Goal: Register for event/course

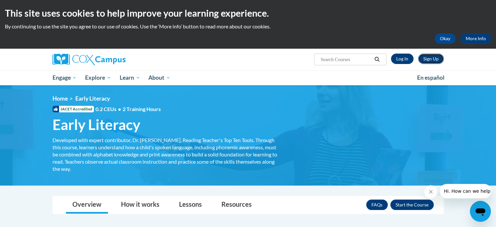
click at [427, 62] on link "Sign Up" at bounding box center [431, 58] width 26 height 10
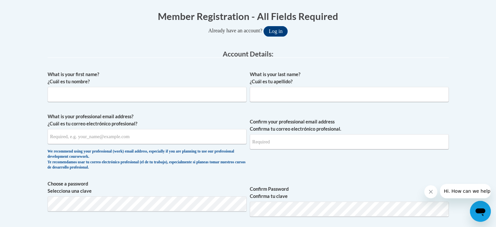
scroll to position [131, 0]
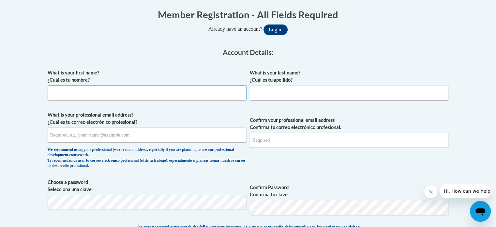
click at [182, 93] on input "What is your first name? ¿Cuál es tu nombre?" at bounding box center [147, 92] width 199 height 15
type input "Olivia"
type input "English-Brown"
type input "mysistaskeeper78@gmail.com"
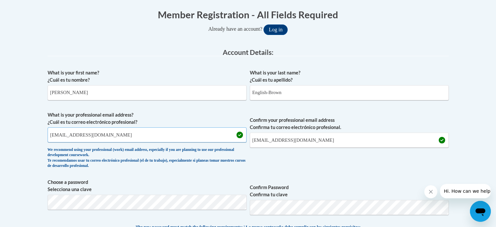
click at [202, 136] on input "mysistaskeeper78@gmail.com" at bounding box center [147, 134] width 199 height 15
type input "m"
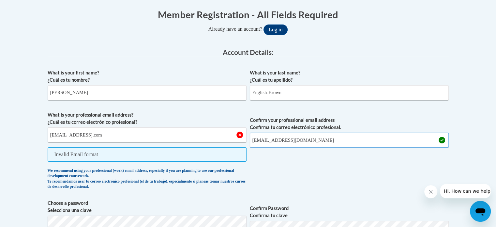
click at [328, 139] on input "mysistaskeeper78@gmail.com" at bounding box center [349, 139] width 199 height 15
click at [89, 136] on input "libby8373@gmail,com" at bounding box center [147, 134] width 199 height 15
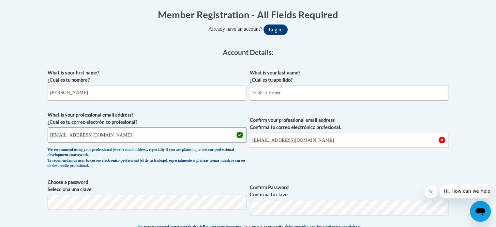
type input "libby8373@gmail.com"
click at [331, 140] on input "mysistaskeeper78@gmail.com" at bounding box center [349, 139] width 199 height 15
type input "m"
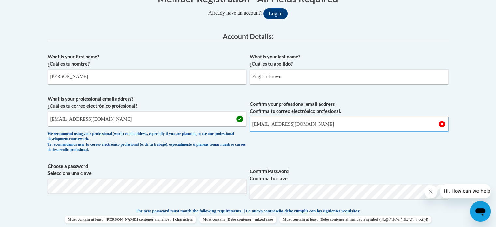
scroll to position [152, 0]
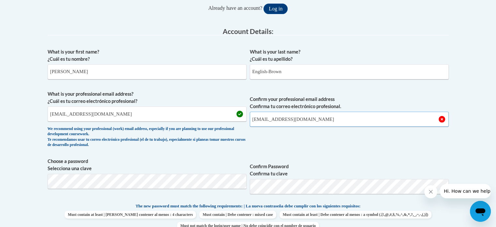
type input "libby8373@gmail.com"
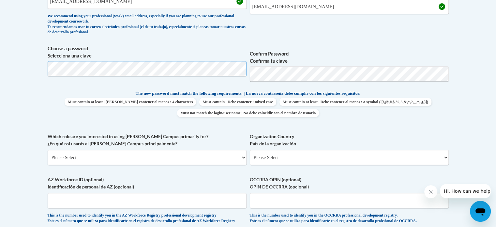
scroll to position [266, 0]
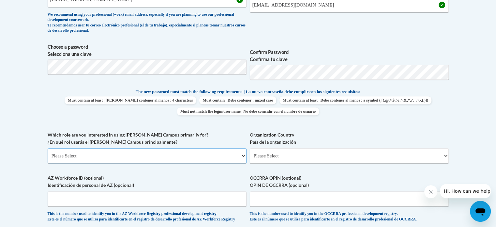
click at [183, 154] on select "Please Select College/University | Colegio/Universidad Community/Nonprofit Part…" at bounding box center [147, 155] width 199 height 15
select select "fbf2d438-af2f-41f8-98f1-81c410e29de3"
click at [48, 148] on select "Please Select College/University | Colegio/Universidad Community/Nonprofit Part…" at bounding box center [147, 155] width 199 height 15
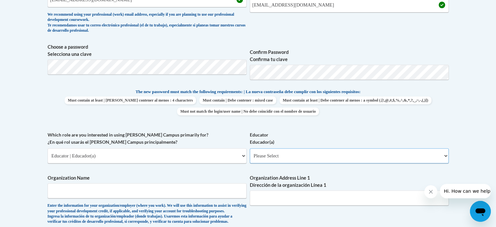
click at [446, 155] on select "Please Select Early Learning/Daycare Teacher/Family Home Care Provider | Maestr…" at bounding box center [349, 155] width 199 height 15
click at [471, 130] on body "This site uses cookies to help improve your learning experience. By continuing …" at bounding box center [248, 180] width 496 height 892
click at [441, 160] on select "Please Select Early Learning/Daycare Teacher/Family Home Care Provider | Maestr…" at bounding box center [349, 155] width 199 height 15
select select "67563ca1-16dc-4830-a7b3-94a34bed3689"
click at [250, 148] on select "Please Select Early Learning/Daycare Teacher/Family Home Care Provider | Maestr…" at bounding box center [349, 155] width 199 height 15
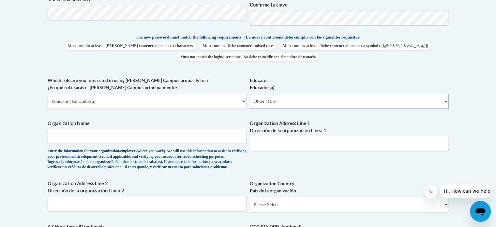
scroll to position [326, 0]
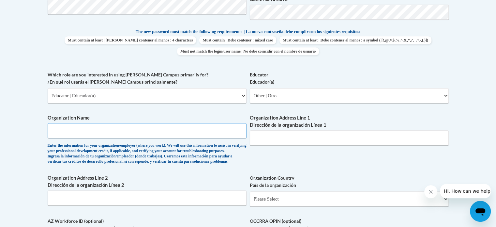
click at [213, 130] on input "Organization Name" at bounding box center [147, 130] width 199 height 15
type input "Global Tech"
click at [349, 140] on input "Organization Address Line 1 Dirección de la organización Línea 1" at bounding box center [349, 137] width 199 height 15
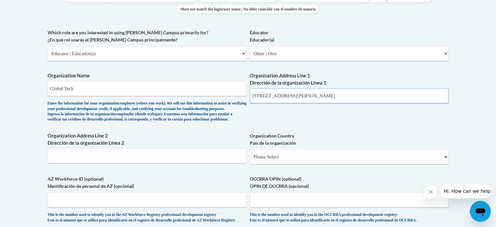
scroll to position [371, 0]
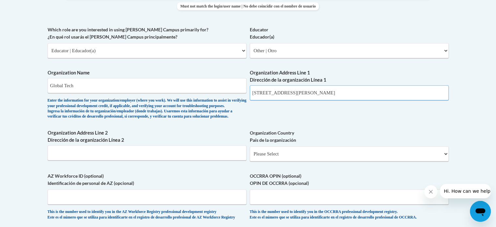
type input "970 Martin ST SE Atlanta 30315"
click at [444, 161] on select "Please Select United States | Estados Unidos Outside of the United States | Fue…" at bounding box center [349, 153] width 199 height 15
select select "ad49bcad-a171-4b2e-b99c-48b446064914"
click at [250, 156] on select "Please Select United States | Estados Unidos Outside of the United States | Fue…" at bounding box center [349, 153] width 199 height 15
select select
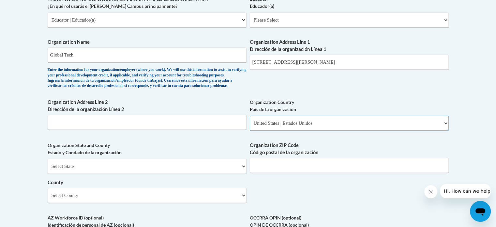
scroll to position [404, 0]
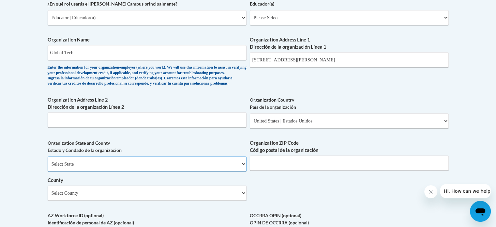
click at [241, 171] on select "Select State Alabama Alaska Arizona Arkansas California Colorado Connecticut De…" at bounding box center [147, 163] width 199 height 15
select select "Georgia"
click at [48, 167] on select "Select State Alabama Alaska Arizona Arkansas California Colorado Connecticut De…" at bounding box center [147, 163] width 199 height 15
click at [386, 170] on input "Organization ZIP Code Código postal de la organización" at bounding box center [349, 162] width 199 height 15
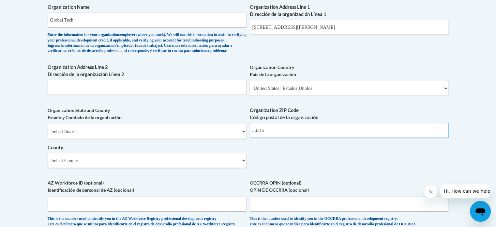
scroll to position [437, 0]
type input "30315"
click at [240, 167] on select "Select County Appling Atkinson Bacon Baker Baldwin Banks Barrow Bartow Ben Hill…" at bounding box center [147, 159] width 199 height 15
click at [48, 163] on select "Select County Appling Atkinson Bacon Baker Baldwin Banks Barrow Bartow Ben Hill…" at bounding box center [147, 159] width 199 height 15
click at [238, 167] on select "Select County Appling Atkinson Bacon Baker Baldwin Banks Barrow Bartow Ben Hill…" at bounding box center [147, 159] width 199 height 15
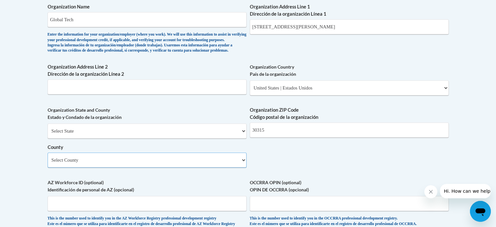
select select "Fulton"
click at [48, 163] on select "Select County Appling Atkinson Bacon Baker Baldwin Banks Barrow Bartow Ben Hill…" at bounding box center [147, 159] width 199 height 15
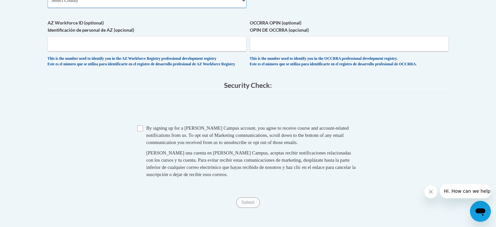
scroll to position [598, 0]
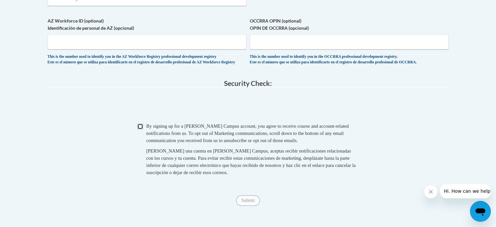
click at [138, 129] on input "Checkbox" at bounding box center [140, 126] width 6 height 6
checkbox input "true"
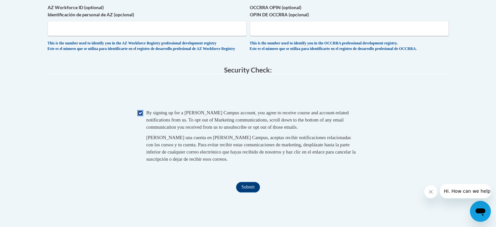
scroll to position [631, 0]
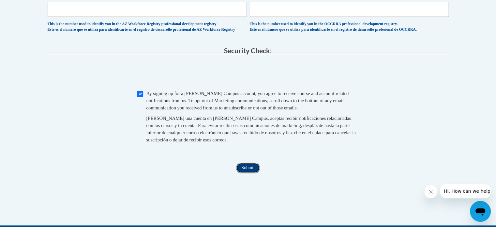
click at [258, 173] on input "Submit" at bounding box center [247, 167] width 23 height 10
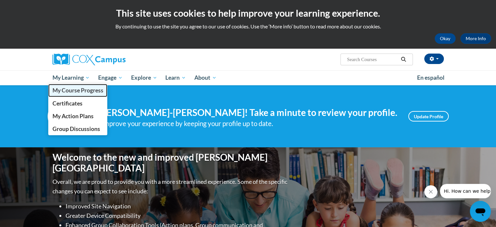
click at [71, 85] on link "My Course Progress" at bounding box center [77, 90] width 59 height 13
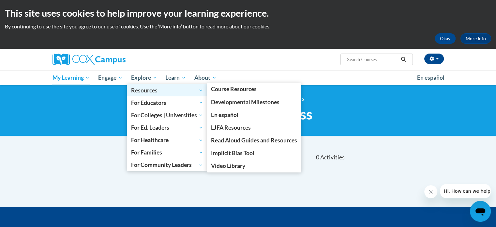
click at [149, 85] on link "Resources" at bounding box center [167, 90] width 81 height 12
click at [183, 85] on link "Resources" at bounding box center [167, 90] width 81 height 12
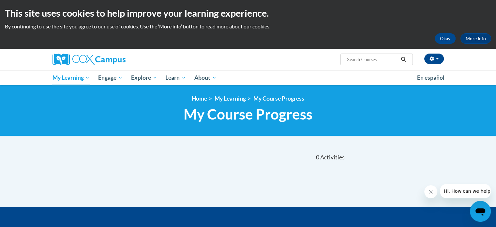
click at [360, 59] on input "Search..." at bounding box center [372, 59] width 52 height 8
type input "early learning"
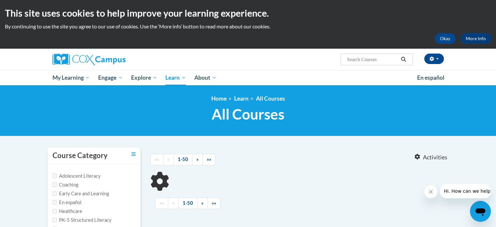
type input "early learning"
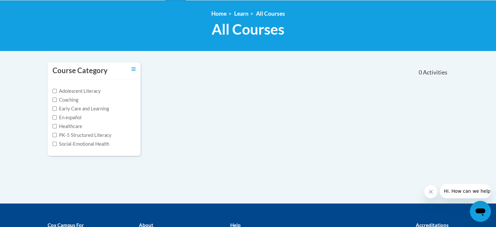
scroll to position [89, 0]
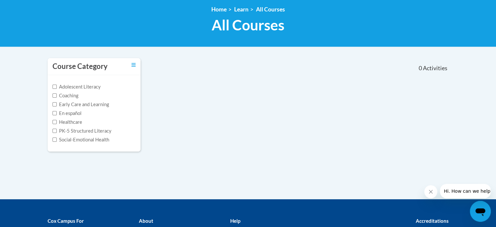
click at [105, 107] on label "Early Care and Learning" at bounding box center [80, 104] width 56 height 7
click at [57, 106] on input "Early Care and Learning" at bounding box center [54, 104] width 4 height 4
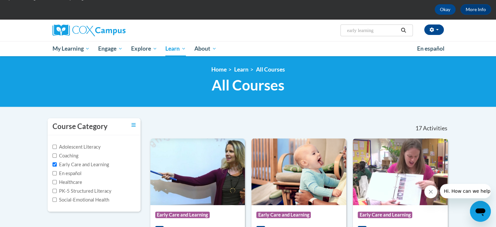
scroll to position [13, 0]
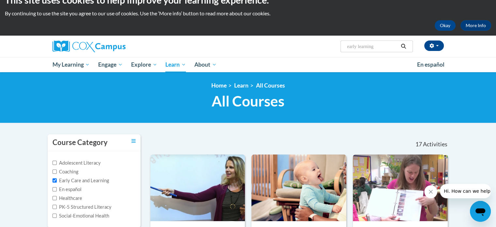
click at [292, 151] on nav "«« « 1-17 » »» 17 Activities CEUs" at bounding box center [299, 144] width 308 height 20
click at [100, 181] on label "Early Care and Learning" at bounding box center [80, 180] width 56 height 7
click at [57, 181] on input "Early Care and Learning" at bounding box center [54, 180] width 4 height 4
checkbox input "false"
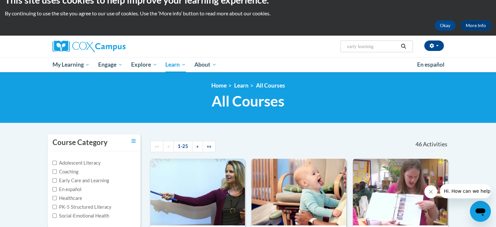
click at [116, 202] on div "Adolescent Literacy Coaching Early Care and Learning En español Healthcare PK-5…" at bounding box center [93, 189] width 83 height 60
click at [110, 207] on label "PK-5 Structured Literacy" at bounding box center [81, 206] width 59 height 7
click at [57, 207] on input "PK-5 Structured Literacy" at bounding box center [54, 206] width 4 height 4
checkbox input "true"
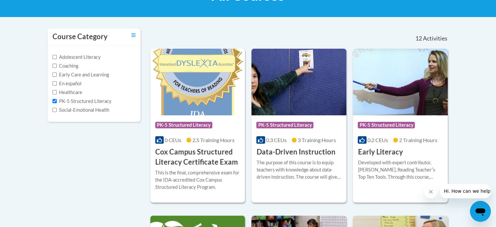
scroll to position [111, 0]
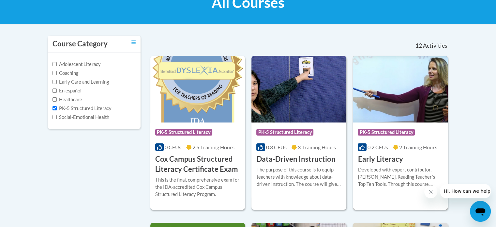
click at [392, 154] on h3 "Early Literacy" at bounding box center [380, 159] width 45 height 10
